Goal: Information Seeking & Learning: Find specific page/section

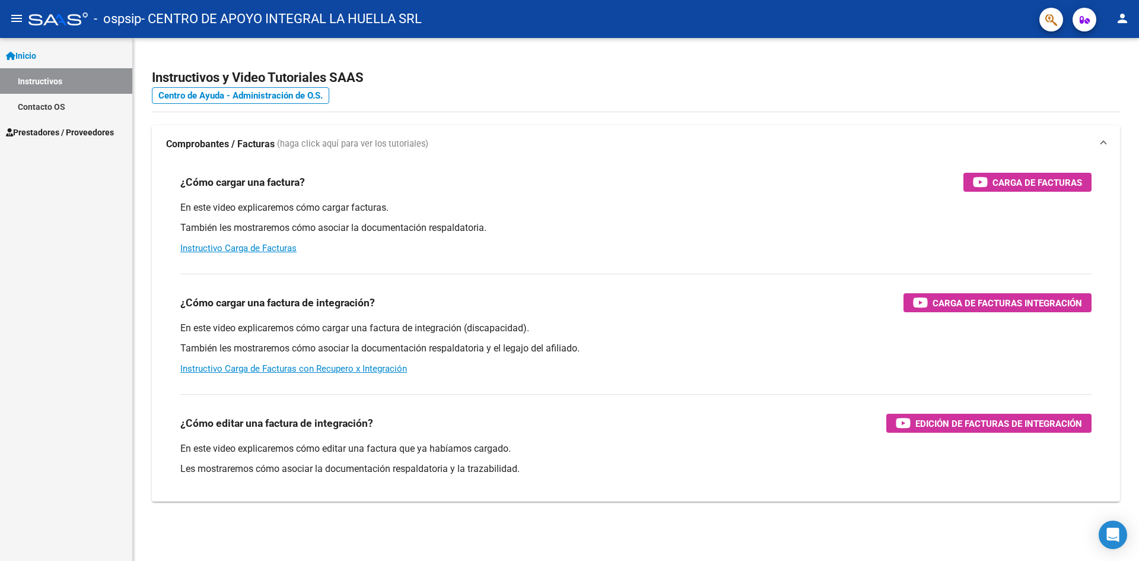
click at [46, 129] on span "Prestadores / Proveedores" at bounding box center [60, 132] width 108 height 13
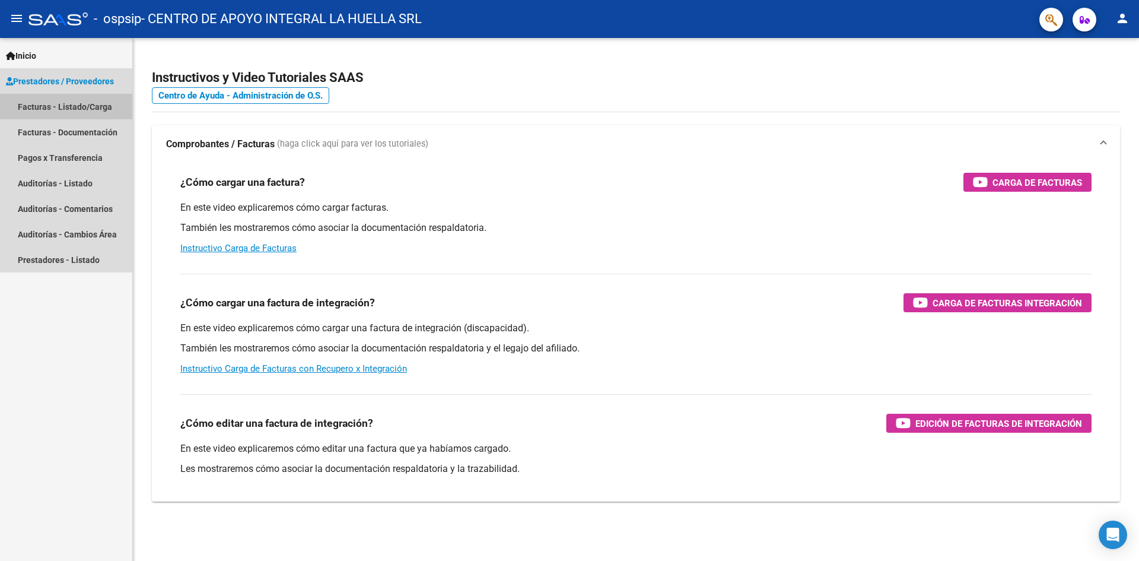
click at [79, 107] on link "Facturas - Listado/Carga" at bounding box center [66, 107] width 132 height 26
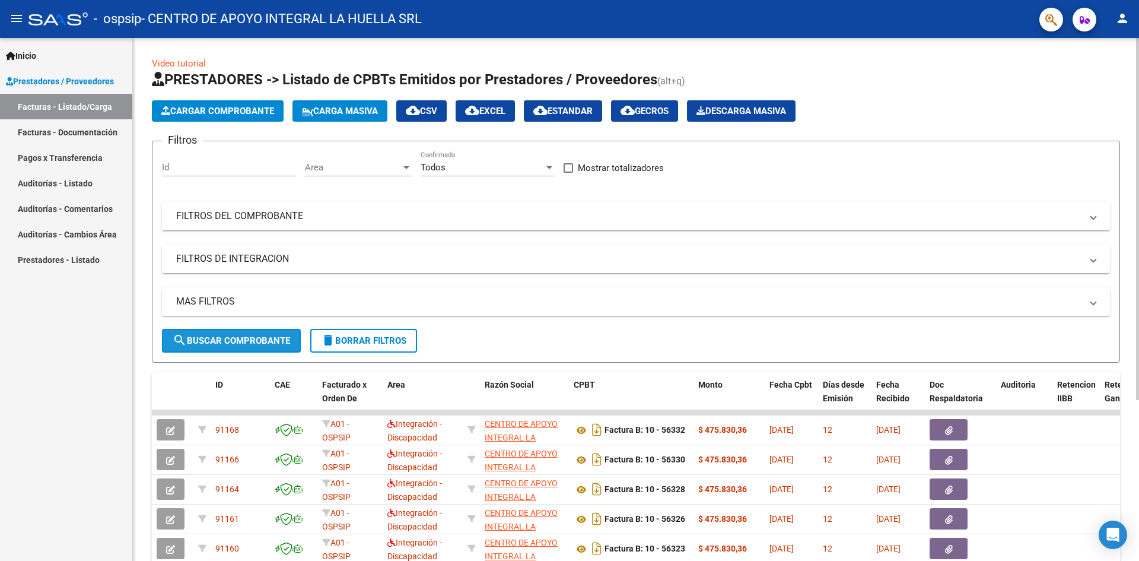
click at [262, 341] on span "search Buscar Comprobante" at bounding box center [231, 340] width 117 height 11
click at [287, 216] on mat-panel-title "FILTROS DEL COMPROBANTE" at bounding box center [628, 215] width 905 height 13
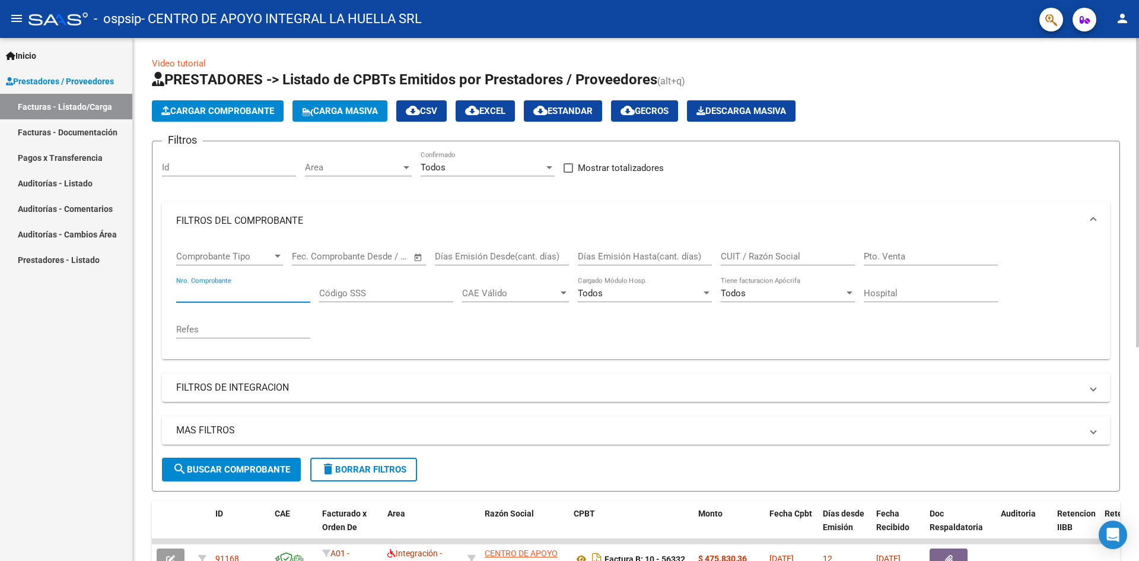
click at [238, 294] on input "Nro. Comprobante" at bounding box center [243, 293] width 134 height 11
type input "55296"
click at [235, 465] on span "search Buscar Comprobante" at bounding box center [231, 469] width 117 height 11
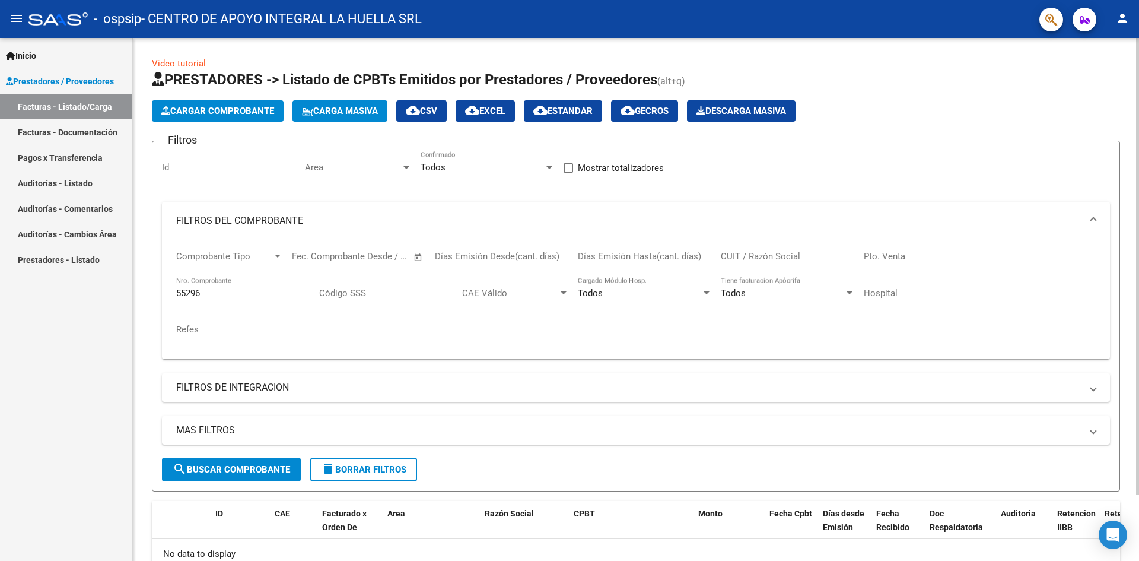
scroll to position [76, 0]
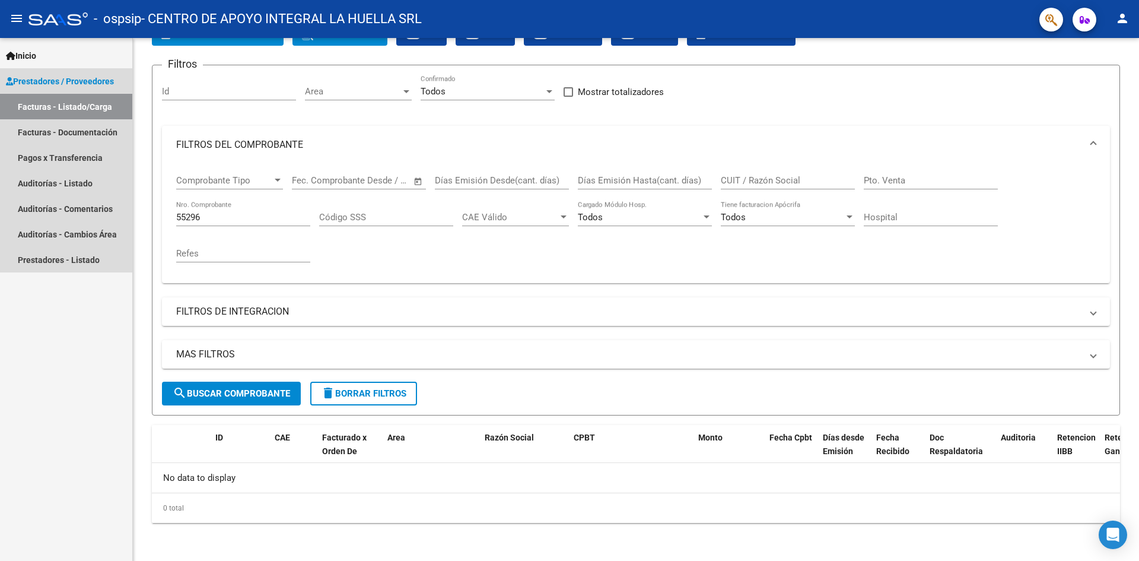
click at [73, 108] on link "Facturas - Listado/Carga" at bounding box center [66, 107] width 132 height 26
click at [83, 140] on link "Facturas - Documentación" at bounding box center [66, 132] width 132 height 26
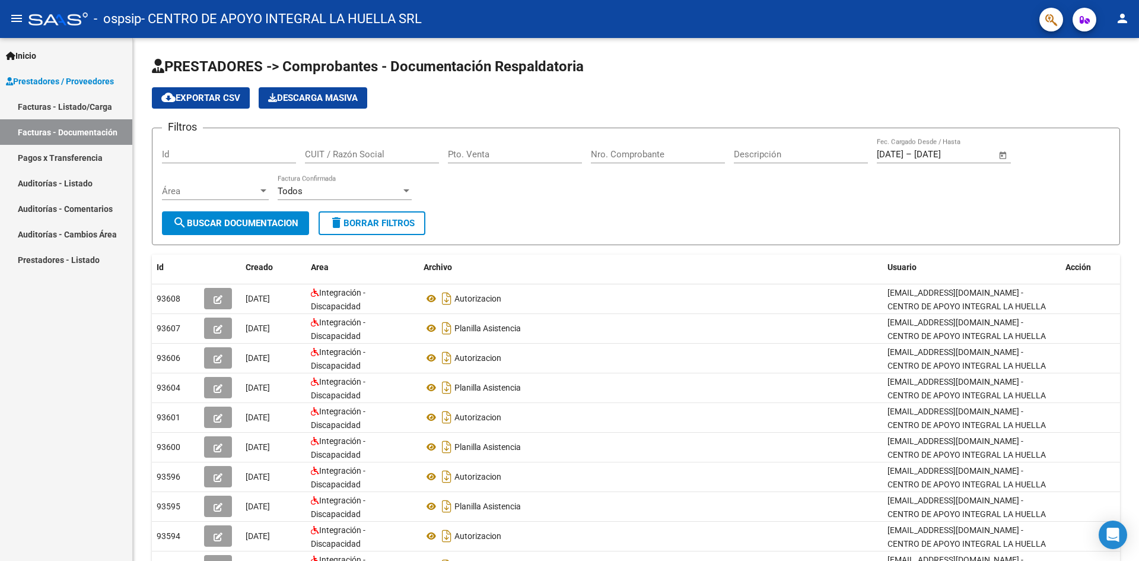
click at [70, 109] on link "Facturas - Listado/Carga" at bounding box center [66, 107] width 132 height 26
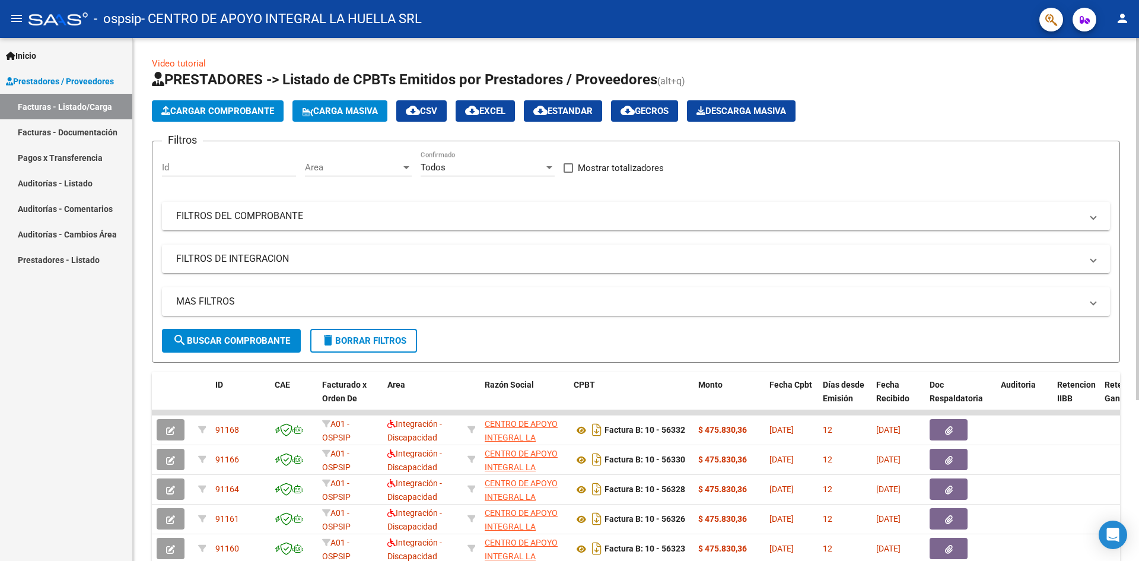
scroll to position [232, 0]
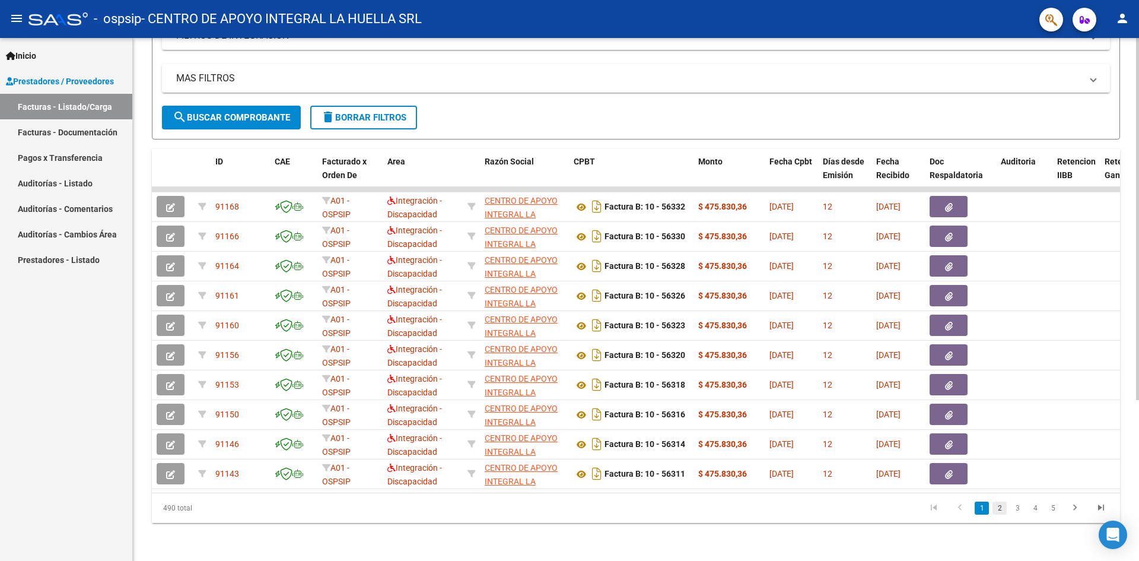
click at [998, 510] on link "2" at bounding box center [999, 507] width 14 height 13
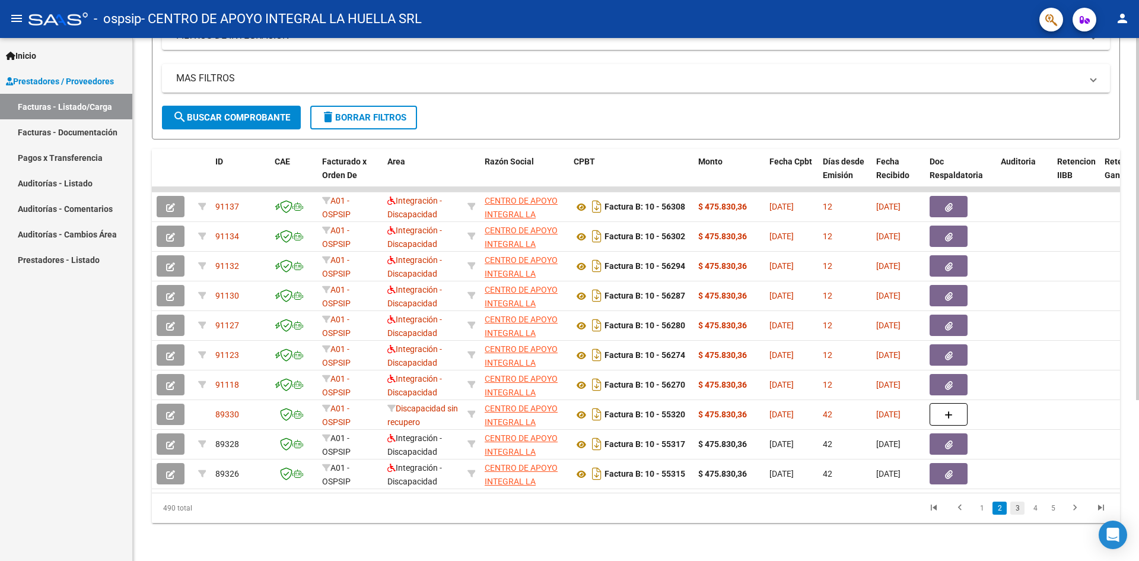
click at [1020, 508] on link "3" at bounding box center [1017, 507] width 14 height 13
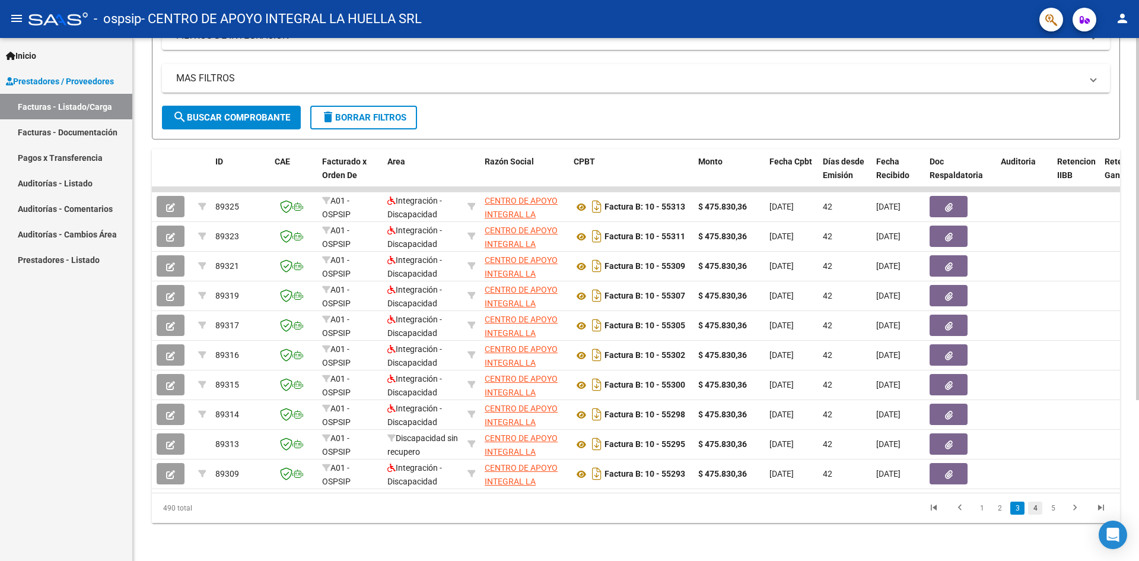
click at [1036, 508] on link "4" at bounding box center [1035, 507] width 14 height 13
click at [1039, 508] on link "5" at bounding box center [1035, 507] width 14 height 13
click at [998, 509] on link "4" at bounding box center [999, 507] width 14 height 13
click at [998, 509] on link "3" at bounding box center [999, 507] width 14 height 13
click at [998, 509] on link "2" at bounding box center [999, 507] width 14 height 13
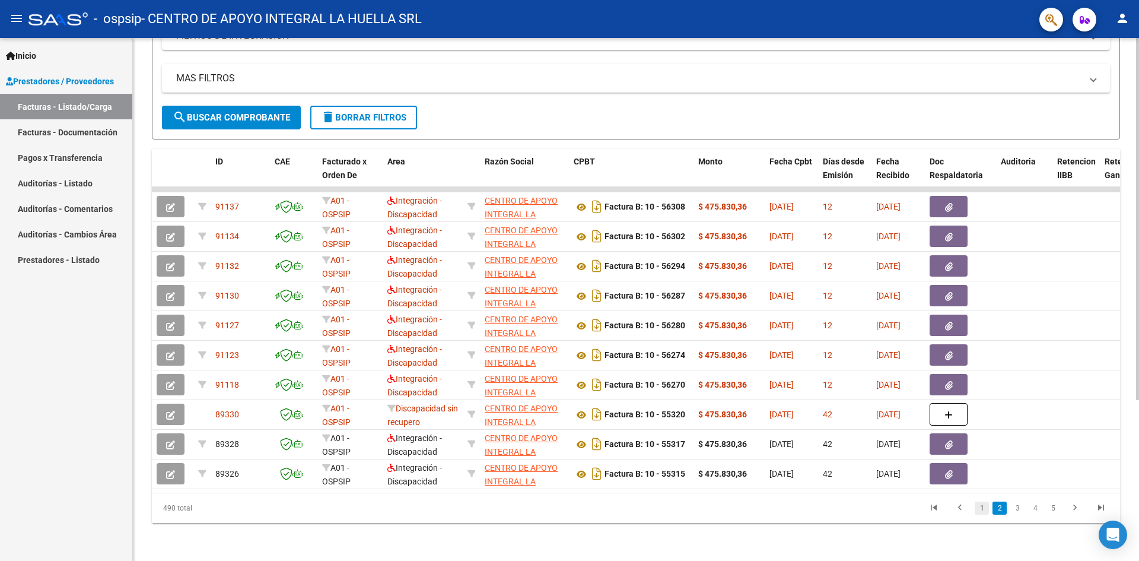
click at [988, 508] on link "1" at bounding box center [982, 507] width 14 height 13
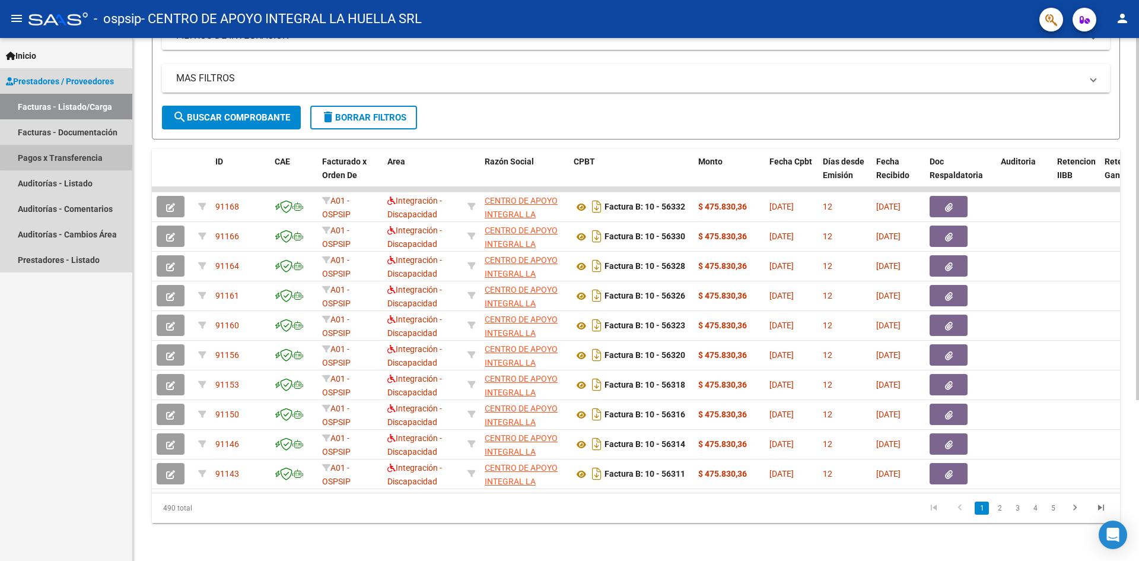
click at [92, 149] on link "Pagos x Transferencia" at bounding box center [66, 158] width 132 height 26
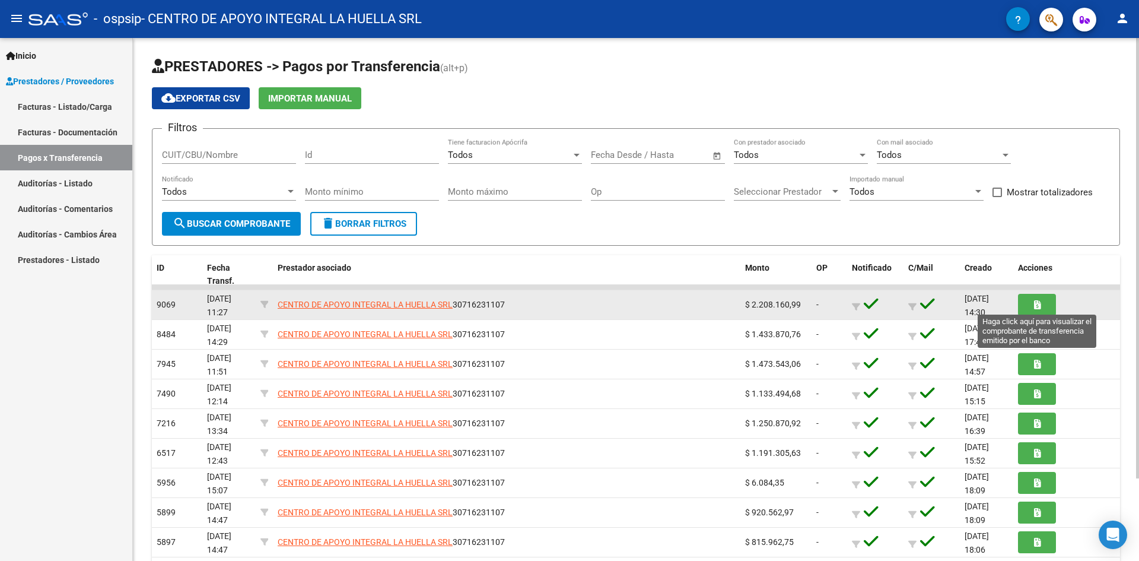
click at [1024, 308] on button "button" at bounding box center [1037, 305] width 38 height 22
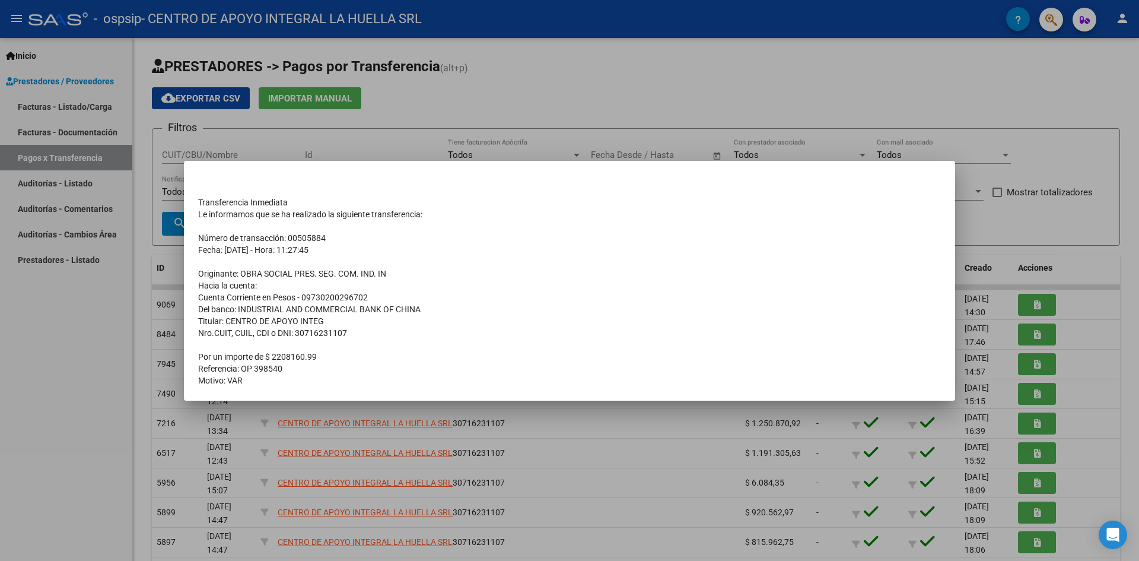
click at [1039, 280] on div at bounding box center [569, 280] width 1139 height 561
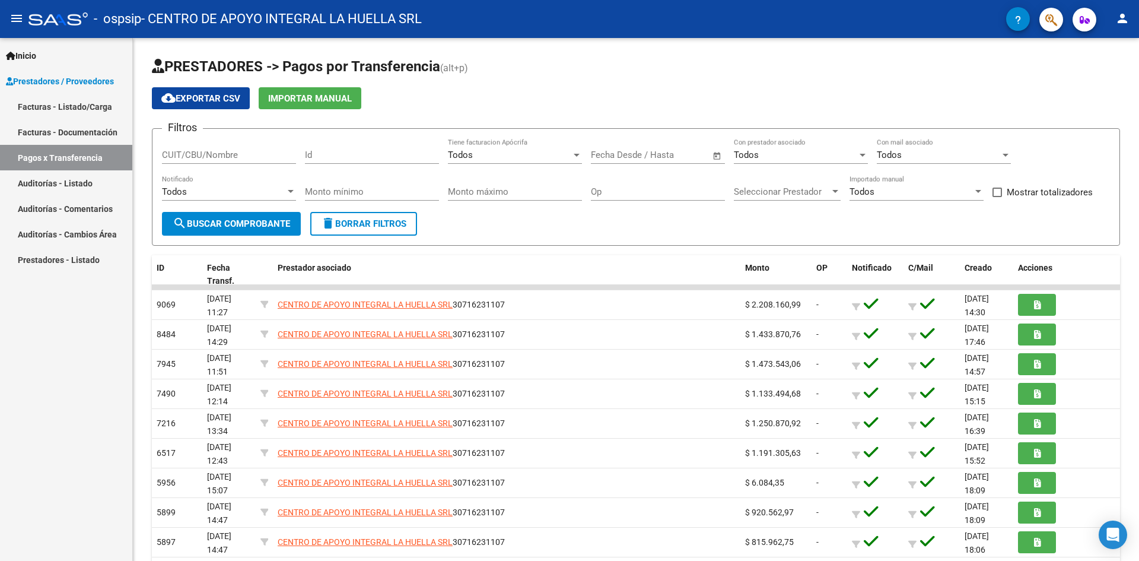
click at [95, 130] on link "Facturas - Documentación" at bounding box center [66, 132] width 132 height 26
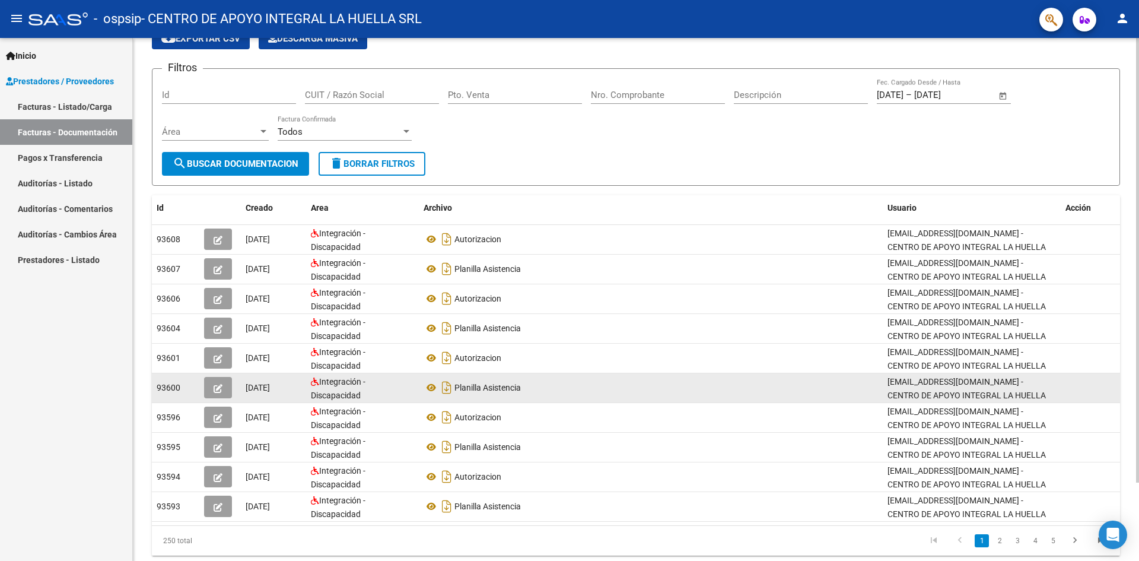
scroll to position [92, 0]
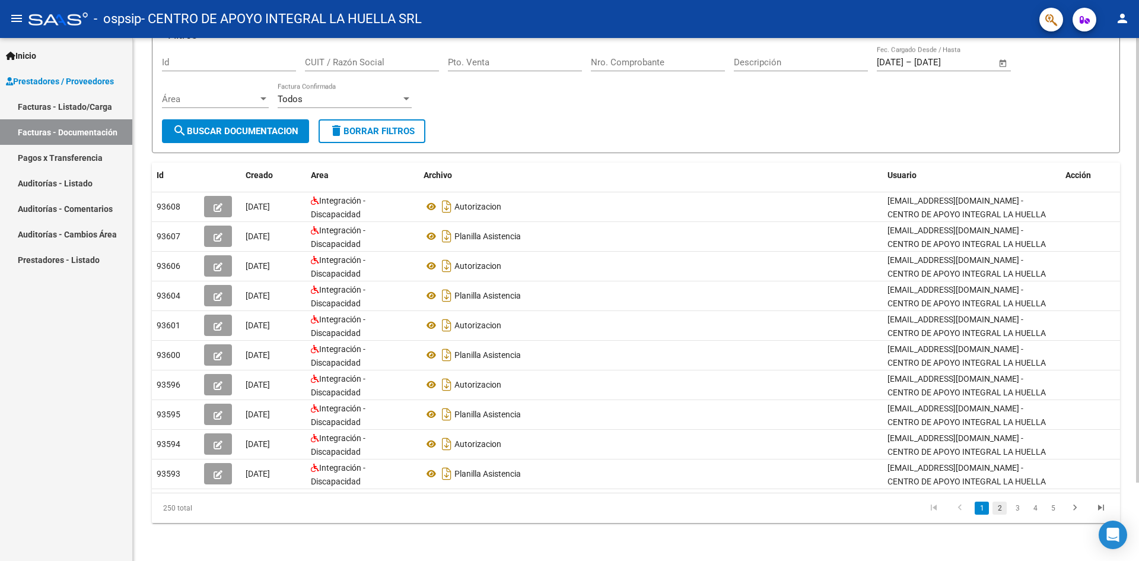
click at [1000, 510] on link "2" at bounding box center [999, 507] width 14 height 13
click at [1013, 510] on link "3" at bounding box center [1017, 507] width 14 height 13
click at [1033, 510] on link "4" at bounding box center [1035, 507] width 14 height 13
click at [76, 256] on link "Prestadores - Listado" at bounding box center [66, 260] width 132 height 26
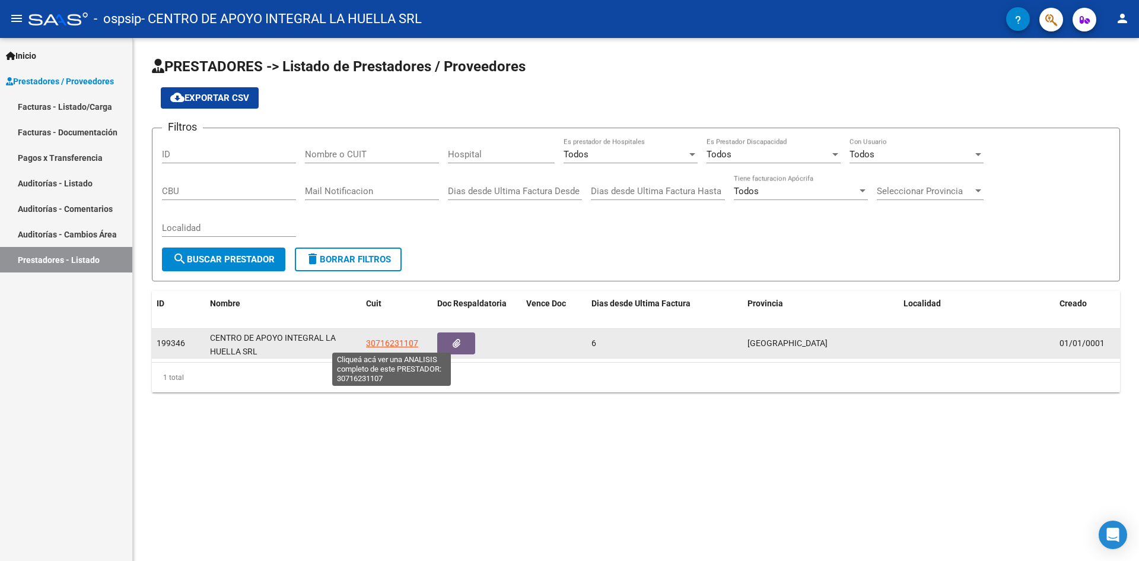
click at [389, 345] on span "30716231107" at bounding box center [392, 342] width 52 height 9
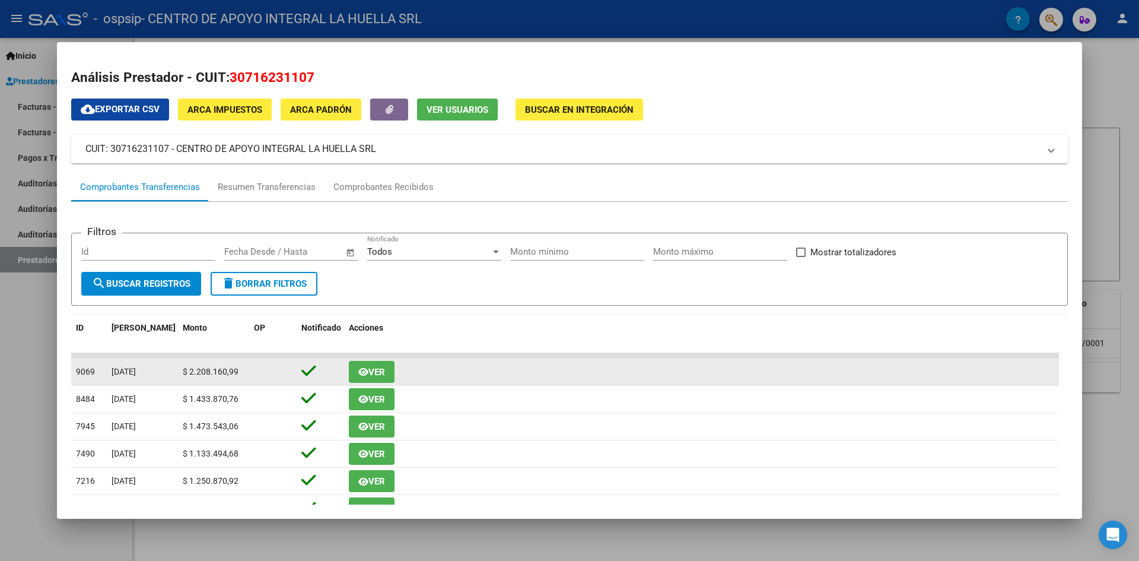
click at [371, 367] on span "Ver" at bounding box center [376, 372] width 17 height 11
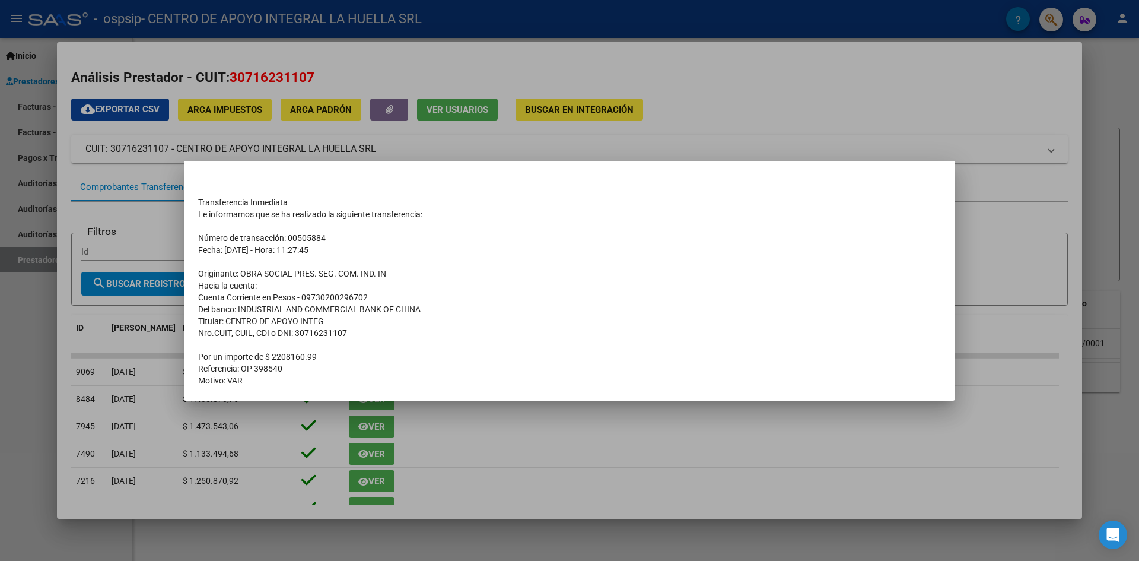
click at [505, 413] on div at bounding box center [569, 280] width 1139 height 561
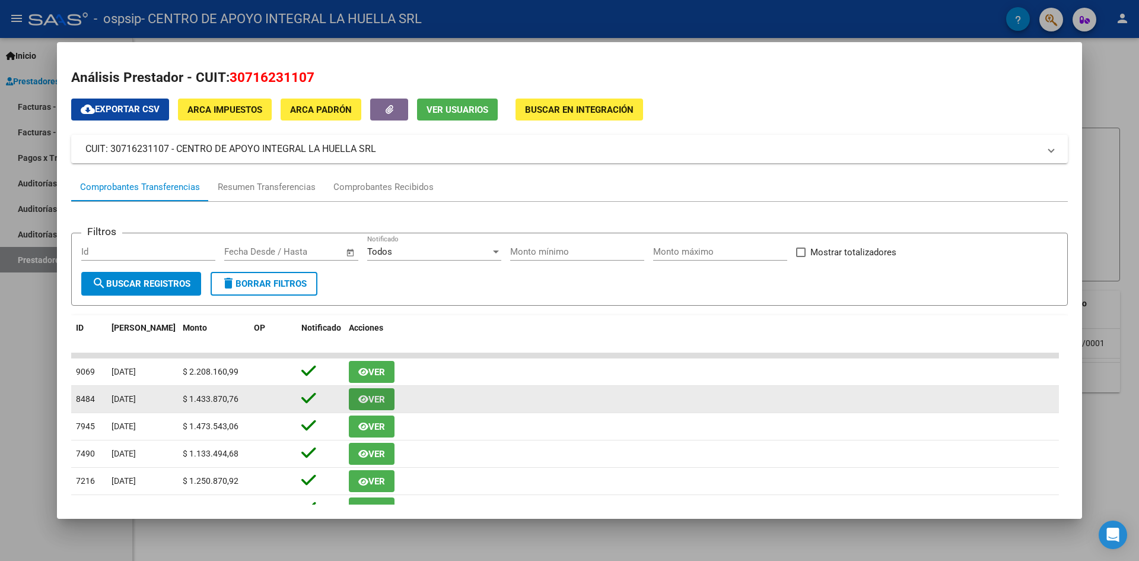
click at [384, 399] on span "Ver" at bounding box center [376, 399] width 17 height 11
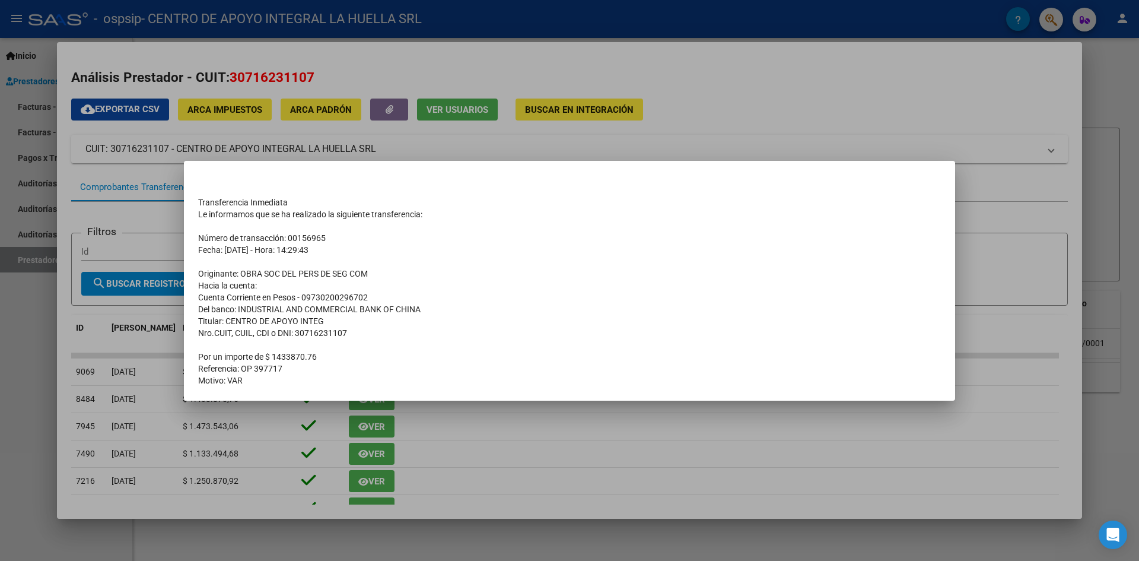
click at [485, 411] on div at bounding box center [569, 280] width 1139 height 561
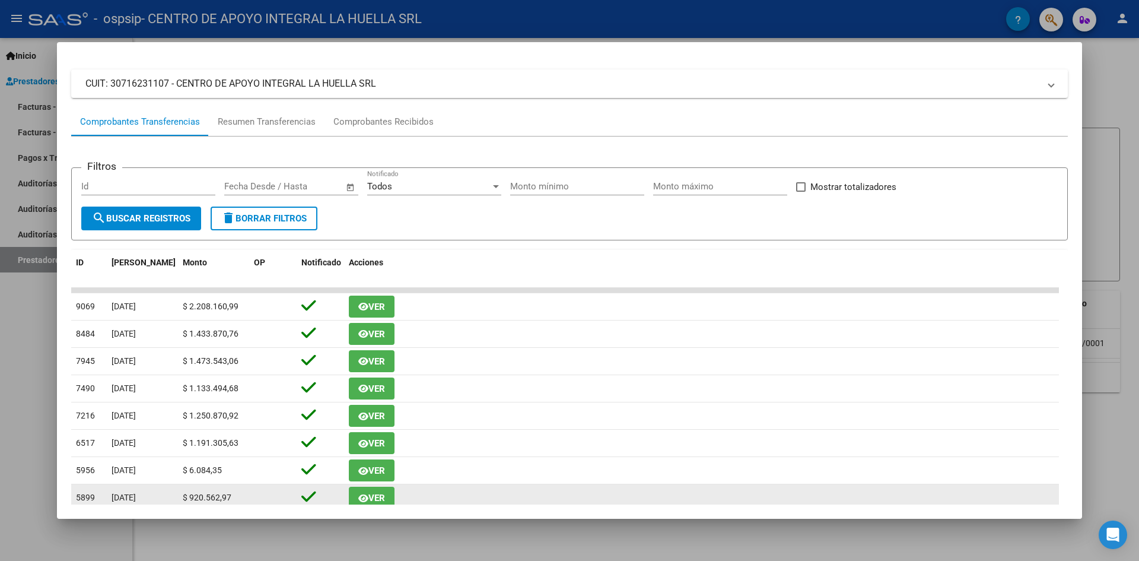
scroll to position [6, 0]
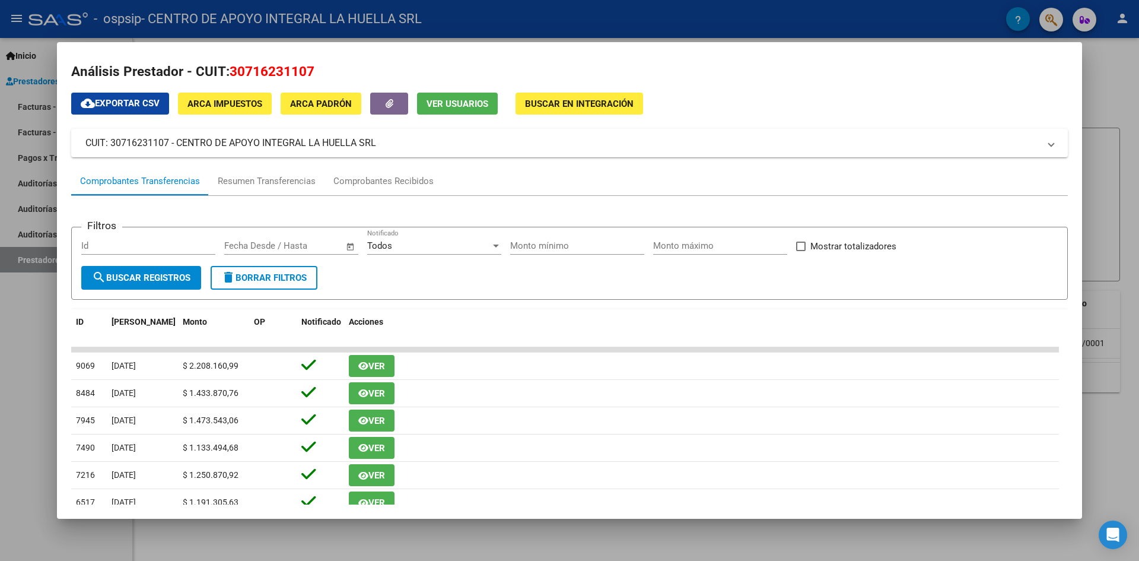
click at [1037, 72] on h2 "Análisis Prestador - CUIT: 30716231107" at bounding box center [569, 72] width 997 height 20
click at [1094, 82] on div at bounding box center [569, 280] width 1139 height 561
